Goal: Task Accomplishment & Management: Manage account settings

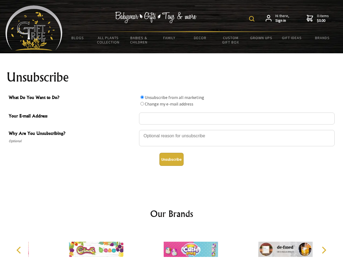
click at [253, 19] on img at bounding box center [251, 18] width 5 height 5
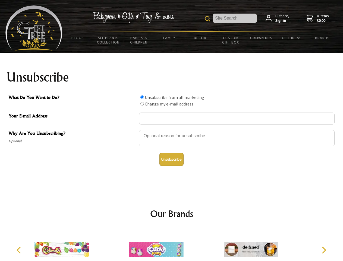
click at [172, 130] on div at bounding box center [237, 138] width 196 height 19
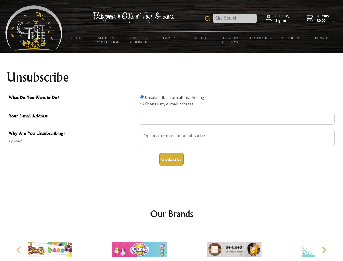
click at [142, 97] on input "What Do You Want to Do?" at bounding box center [142, 97] width 4 height 4
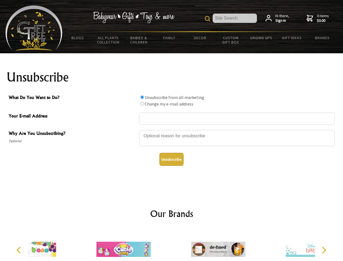
click at [142, 104] on input "What Do You Want to Do?" at bounding box center [142, 104] width 4 height 4
radio input "true"
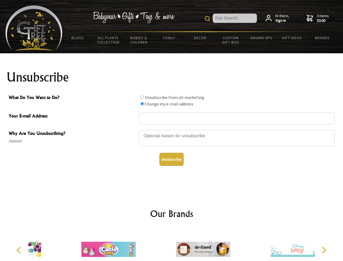
click at [171, 159] on button "Unsubscribe" at bounding box center [171, 159] width 24 height 13
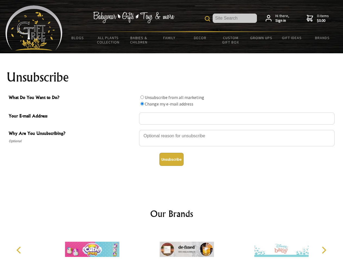
click at [20, 250] on icon "Previous" at bounding box center [19, 249] width 7 height 7
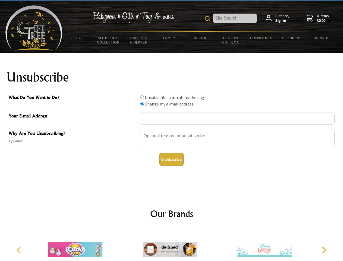
click at [324, 250] on icon "Next" at bounding box center [323, 249] width 7 height 7
